Goal: Task Accomplishment & Management: Use online tool/utility

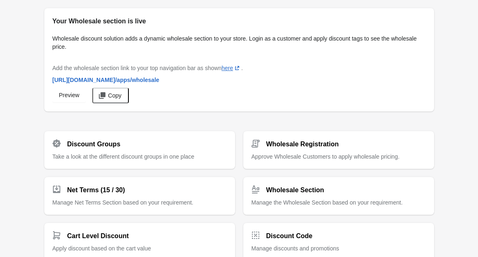
click at [189, 121] on div "Your Wholesale section is live Wholesale discount solution adds a dynamic whole…" at bounding box center [235, 223] width 398 height 443
click at [157, 126] on div "Discount Groups Take a look at the different discount groups in one place Whole…" at bounding box center [235, 147] width 398 height 44
click at [457, 33] on div "Your Wholesale section is live Wholesale discount solution adds a dynamic whole…" at bounding box center [239, 250] width 478 height 501
click at [443, 9] on div "Your Wholesale section is live Wholesale discount solution adds a dynamic whole…" at bounding box center [238, 225] width 409 height 446
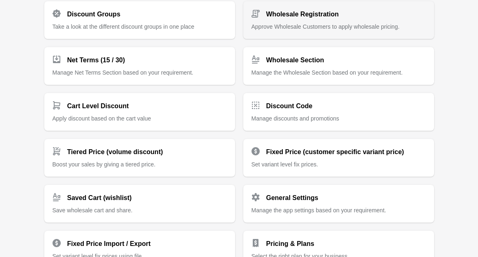
click at [357, 27] on span "Approve Wholesale Customers to apply wholesale pricing." at bounding box center [325, 26] width 148 height 7
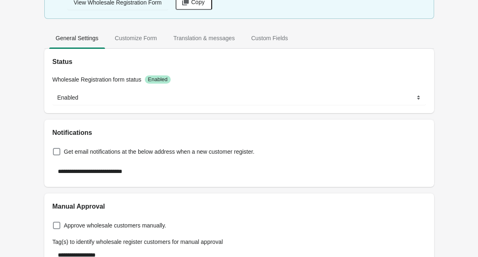
scroll to position [114, 0]
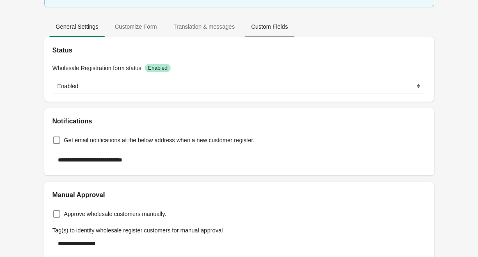
click at [252, 31] on span "Custom Fields" at bounding box center [269, 26] width 50 height 15
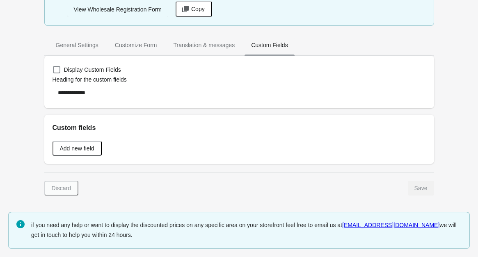
scroll to position [95, 0]
click at [80, 53] on span "General Settings" at bounding box center [77, 45] width 56 height 15
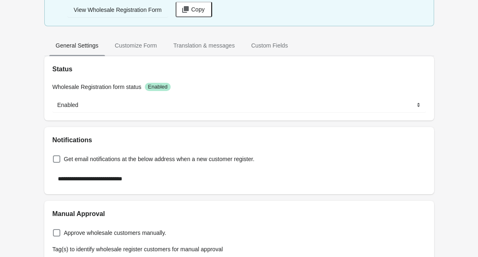
scroll to position [0, 0]
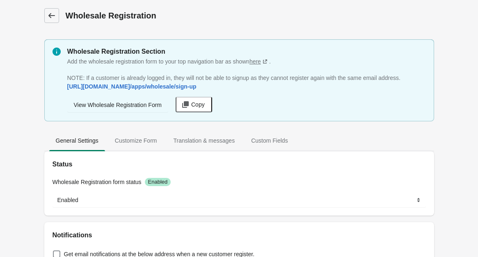
click at [54, 11] on icon at bounding box center [52, 15] width 8 height 8
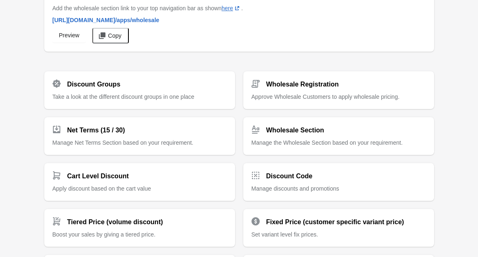
scroll to position [39, 0]
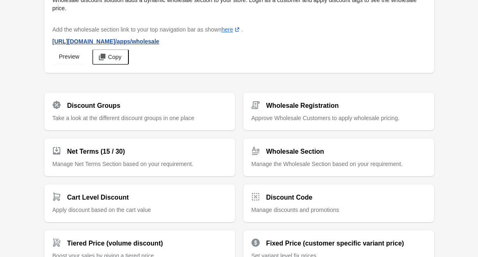
drag, startPoint x: 224, startPoint y: 42, endPoint x: 108, endPoint y: 41, distance: 115.7
click at [108, 41] on div "Add the wholesale section link to your top navigation bar as shown here (opens …" at bounding box center [238, 43] width 373 height 43
click at [117, 54] on span "Copy" at bounding box center [115, 57] width 14 height 7
